Goal: Task Accomplishment & Management: Manage account settings

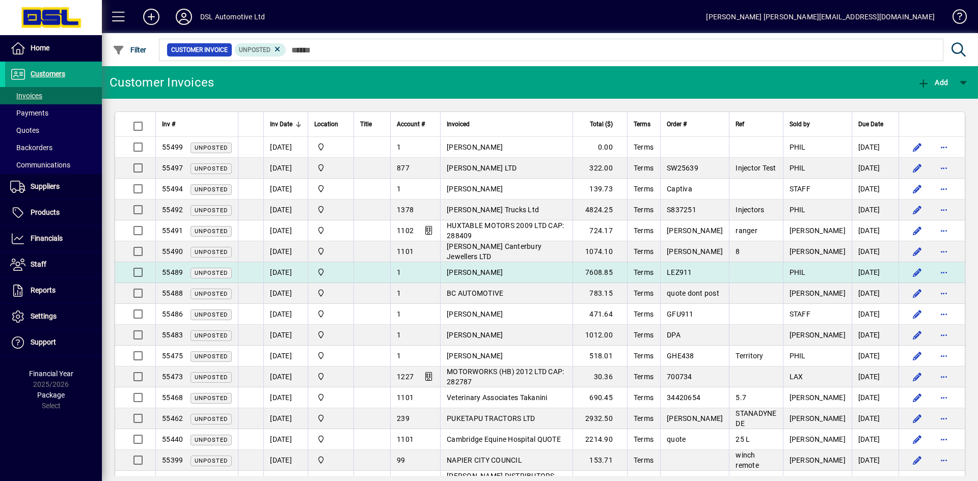
click at [545, 271] on td "[PERSON_NAME]" at bounding box center [506, 272] width 132 height 21
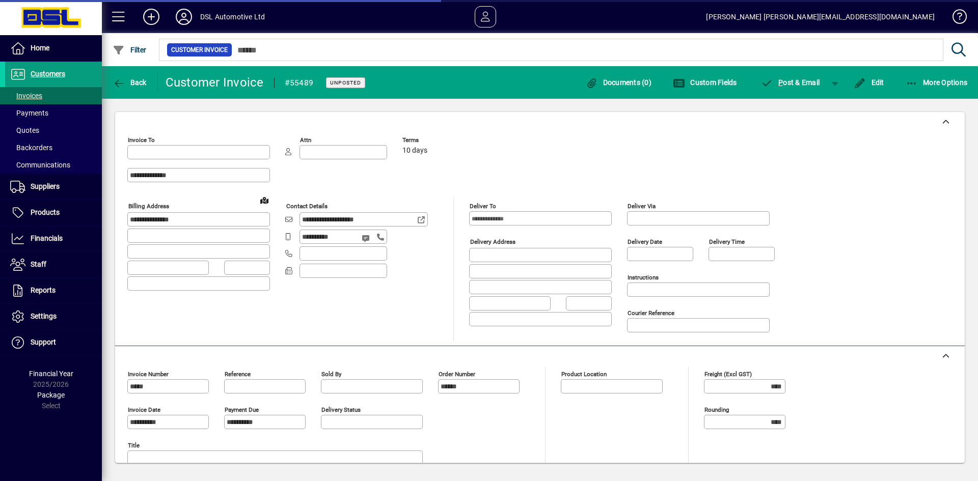
type input "**********"
type input "*******"
type input "**********"
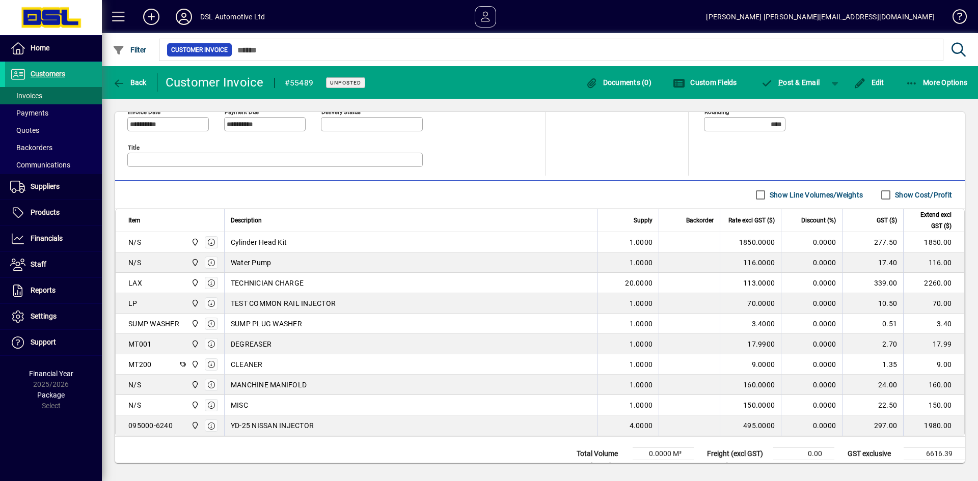
scroll to position [305, 0]
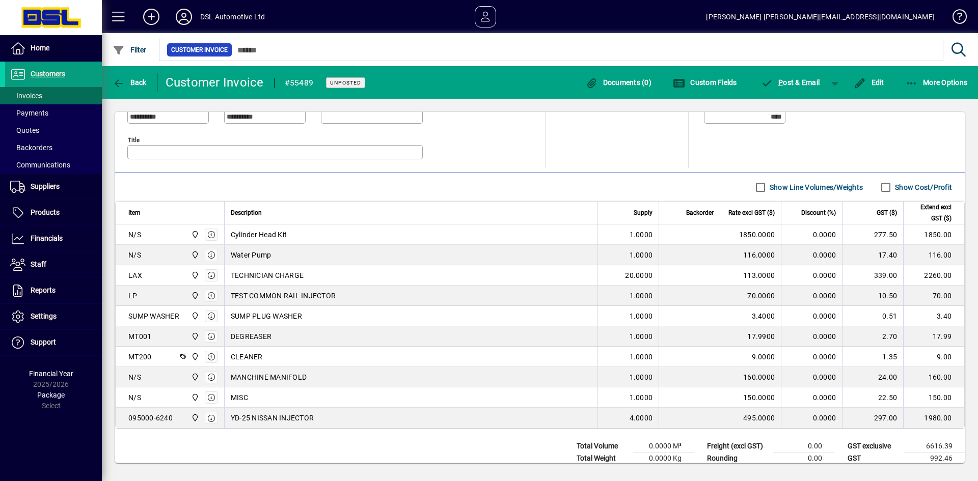
drag, startPoint x: 914, startPoint y: 415, endPoint x: 942, endPoint y: 417, distance: 28.1
click at [942, 417] on td "1980.00" at bounding box center [933, 418] width 61 height 20
drag, startPoint x: 914, startPoint y: 391, endPoint x: 916, endPoint y: 381, distance: 9.9
click at [927, 392] on td "150.00" at bounding box center [933, 397] width 61 height 20
drag, startPoint x: 907, startPoint y: 375, endPoint x: 932, endPoint y: 371, distance: 25.2
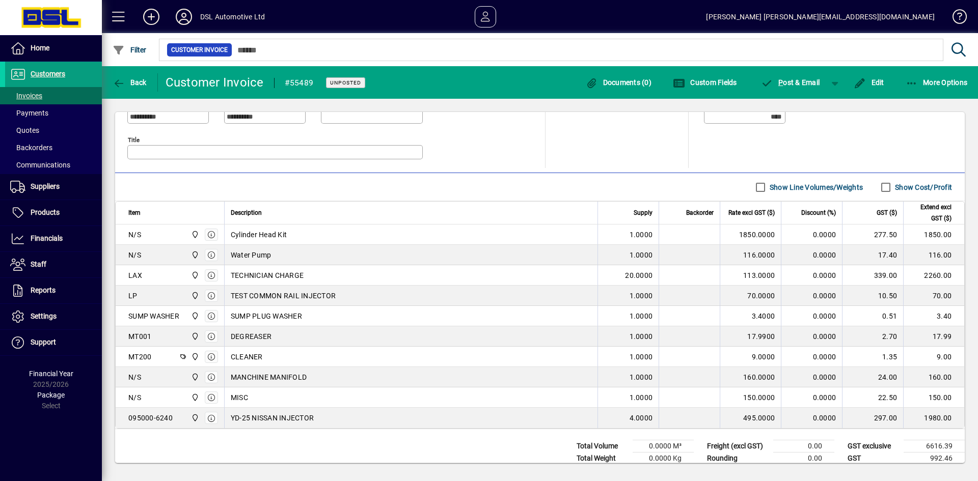
click at [932, 371] on td "160.00" at bounding box center [933, 377] width 61 height 20
drag, startPoint x: 914, startPoint y: 352, endPoint x: 928, endPoint y: 347, distance: 14.4
click at [936, 354] on td "9.00" at bounding box center [933, 357] width 61 height 20
drag, startPoint x: 230, startPoint y: 227, endPoint x: 297, endPoint y: 256, distance: 73.2
click at [297, 256] on tbody "N/S Central Cylinder Head Kit 1.0000 1850.0000 0.0000 277.50 1850.00 N/S Centra…" at bounding box center [540, 327] width 848 height 204
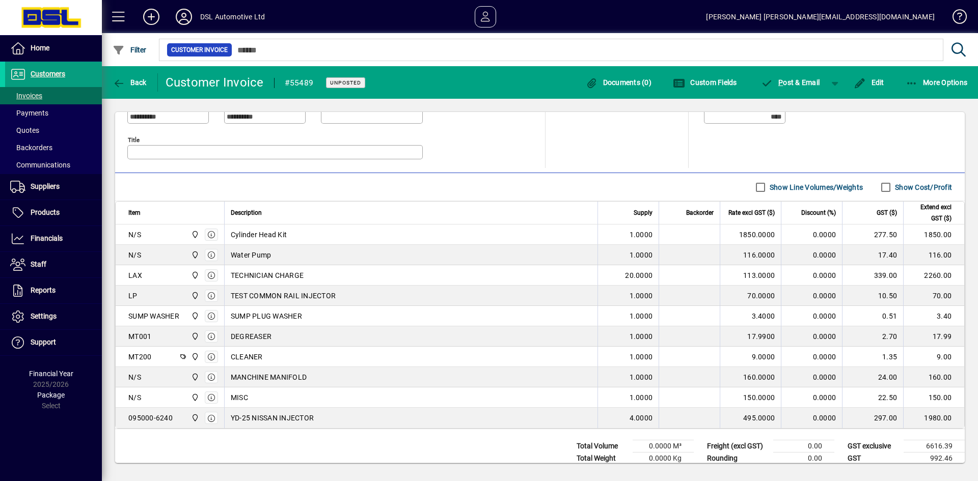
click at [368, 252] on div "Water Pump" at bounding box center [411, 255] width 360 height 10
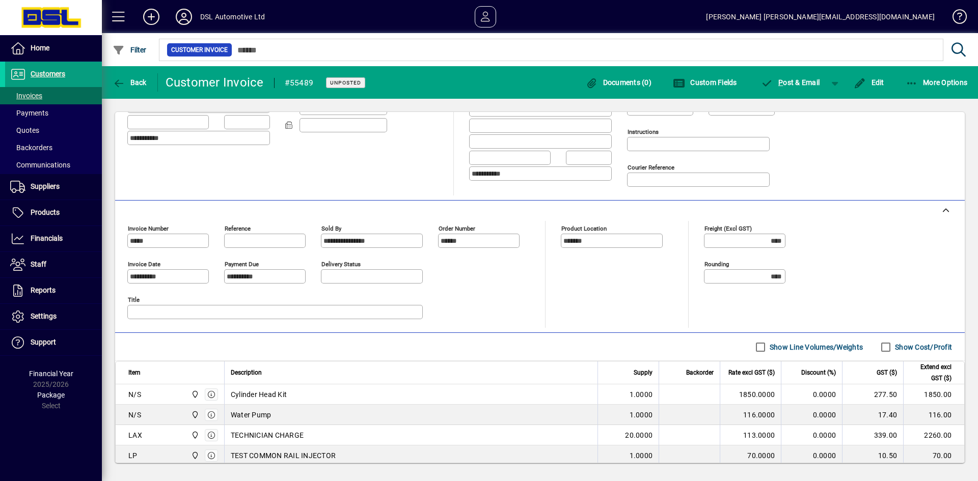
scroll to position [255, 0]
